Goal: Navigation & Orientation: Go to known website

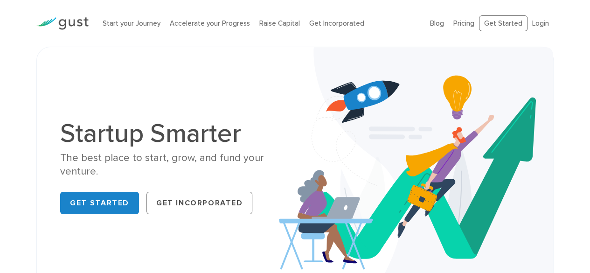
click at [140, 124] on h1 "Startup Smarter" at bounding box center [173, 133] width 227 height 26
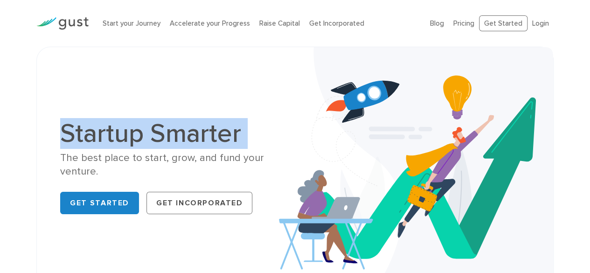
click at [140, 124] on h1 "Startup Smarter" at bounding box center [173, 133] width 227 height 26
click at [194, 145] on h1 "Startup Smarter" at bounding box center [173, 133] width 227 height 26
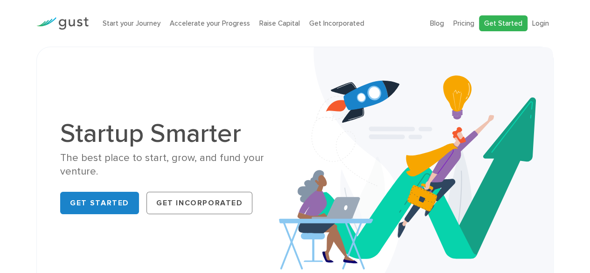
click at [511, 22] on link "Get Started" at bounding box center [503, 23] width 48 height 16
